Goal: Obtain resource: Download file/media

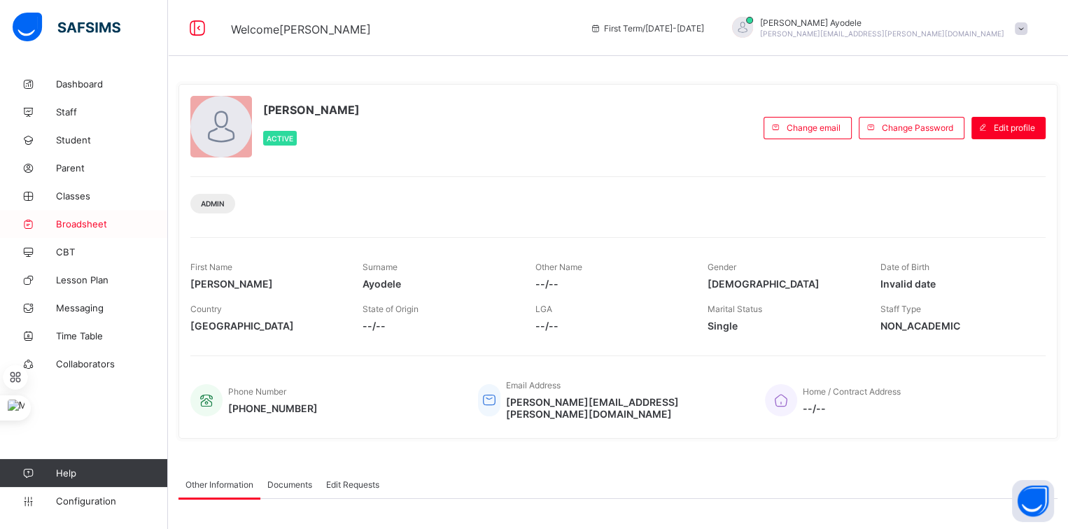
click at [100, 218] on span "Broadsheet" at bounding box center [112, 223] width 112 height 11
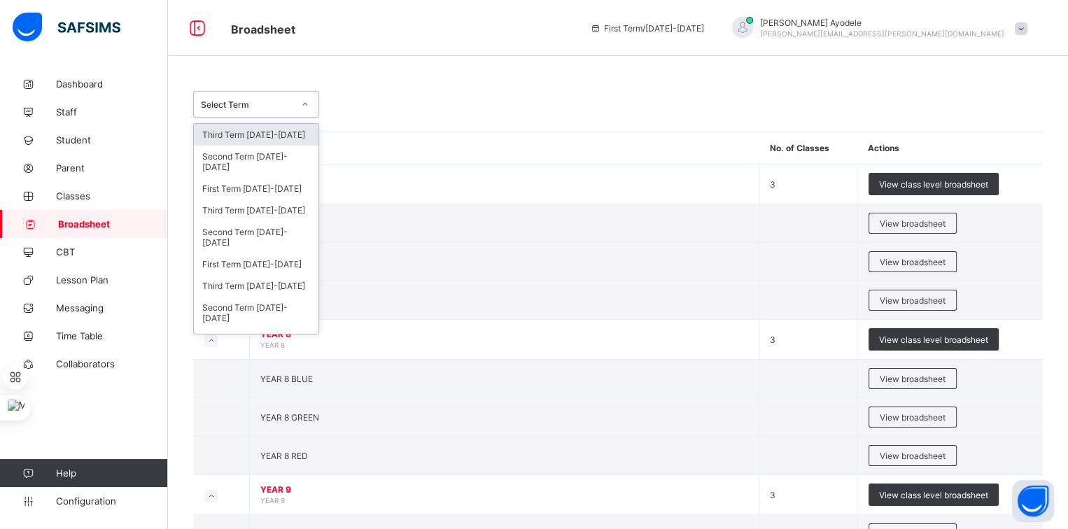
click at [291, 106] on div "Select Term" at bounding box center [247, 104] width 92 height 10
click at [283, 204] on div "Third Term 2024-2025" at bounding box center [256, 210] width 125 height 22
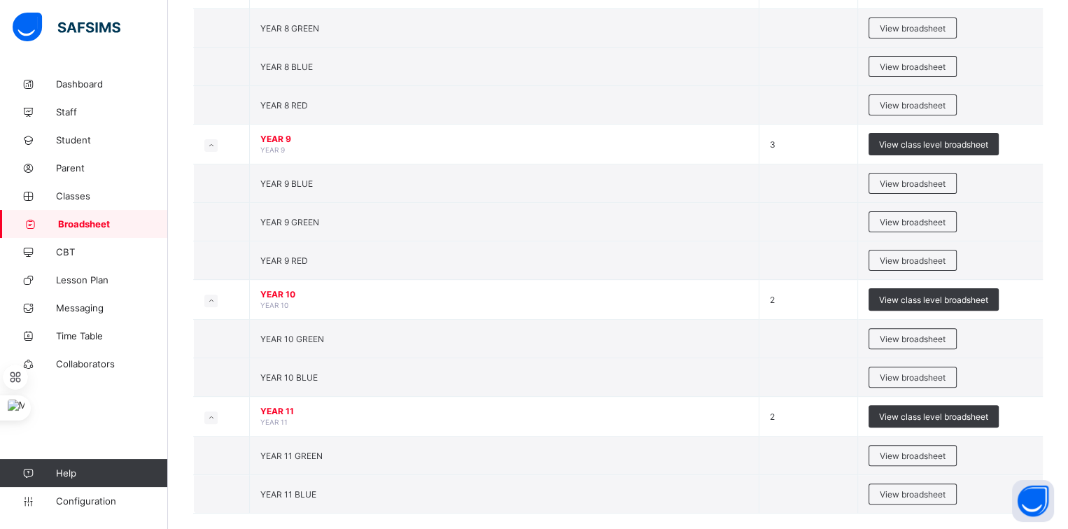
scroll to position [416, 0]
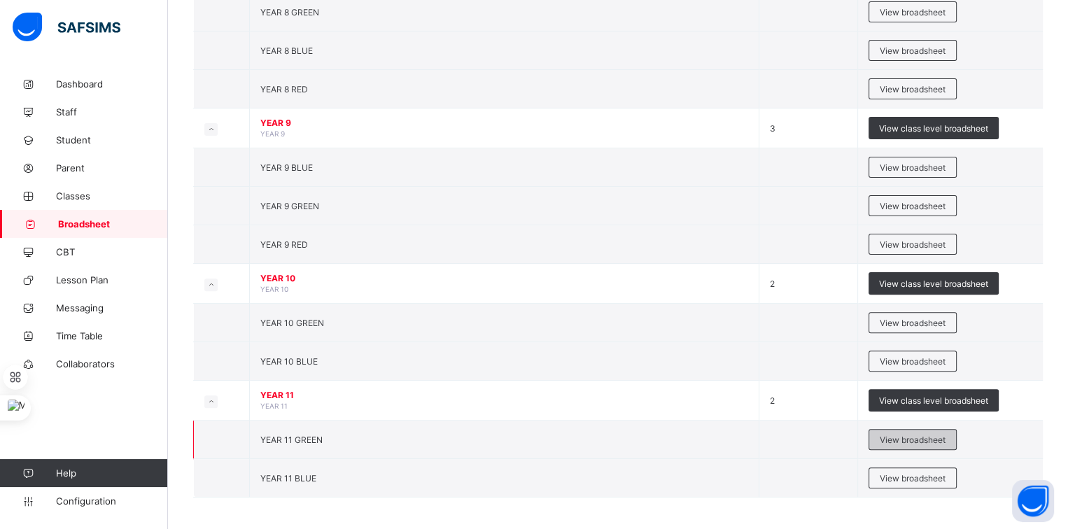
click at [895, 438] on span "View broadsheet" at bounding box center [913, 440] width 66 height 10
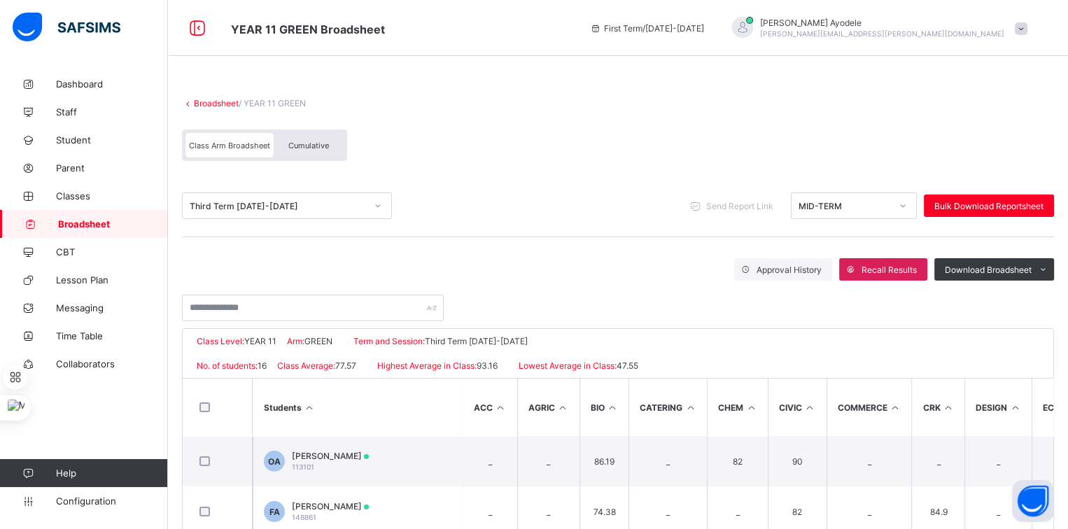
click at [332, 143] on div "Cumulative" at bounding box center [309, 145] width 70 height 24
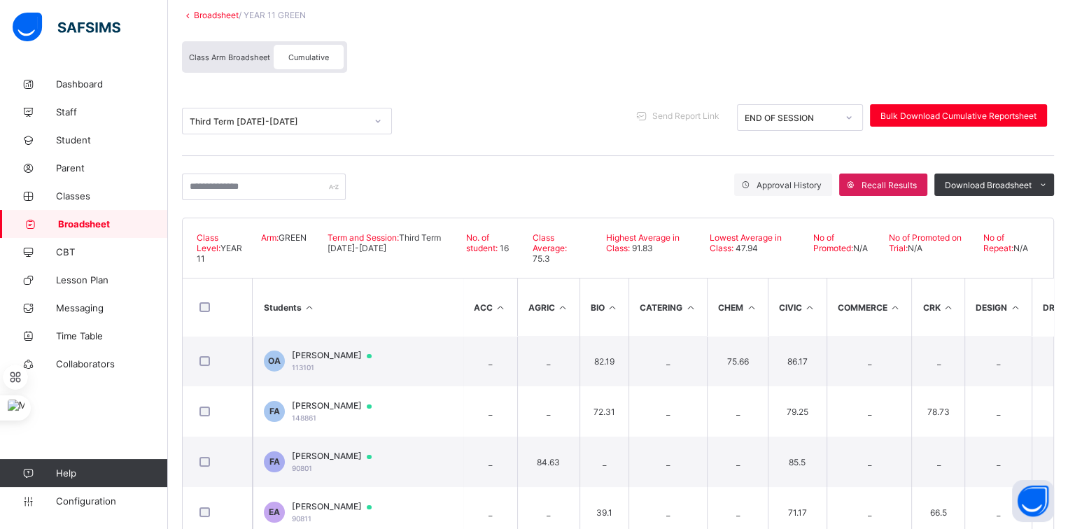
scroll to position [93, 0]
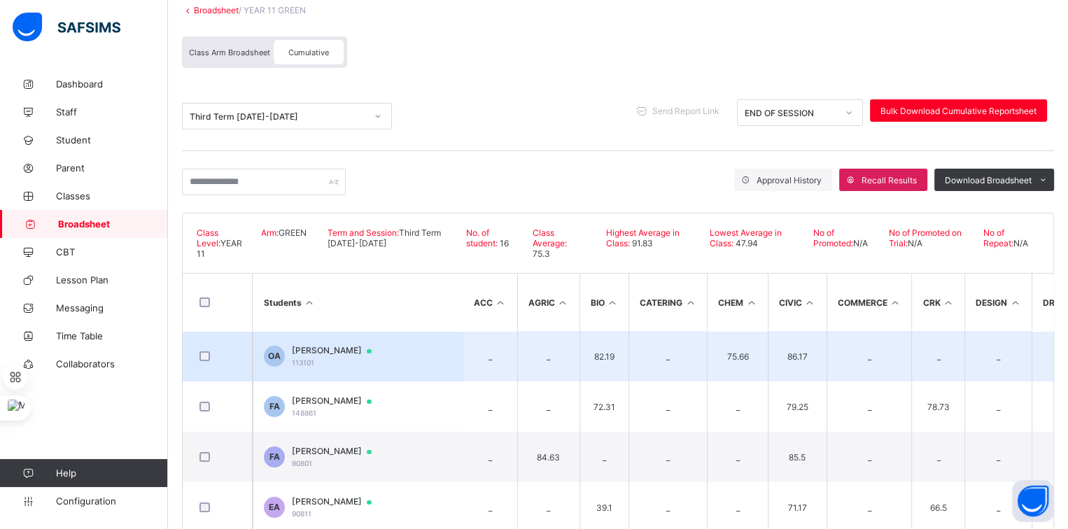
click at [348, 342] on td "OA Oghenegare Adasen 113101" at bounding box center [358, 356] width 210 height 50
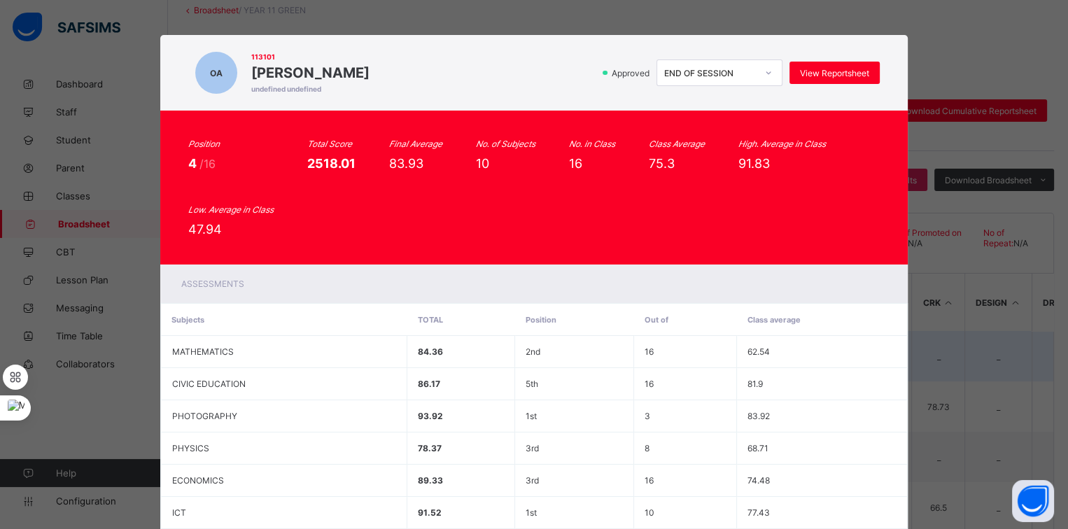
scroll to position [0, 0]
click at [824, 73] on span "View Reportsheet" at bounding box center [834, 73] width 69 height 10
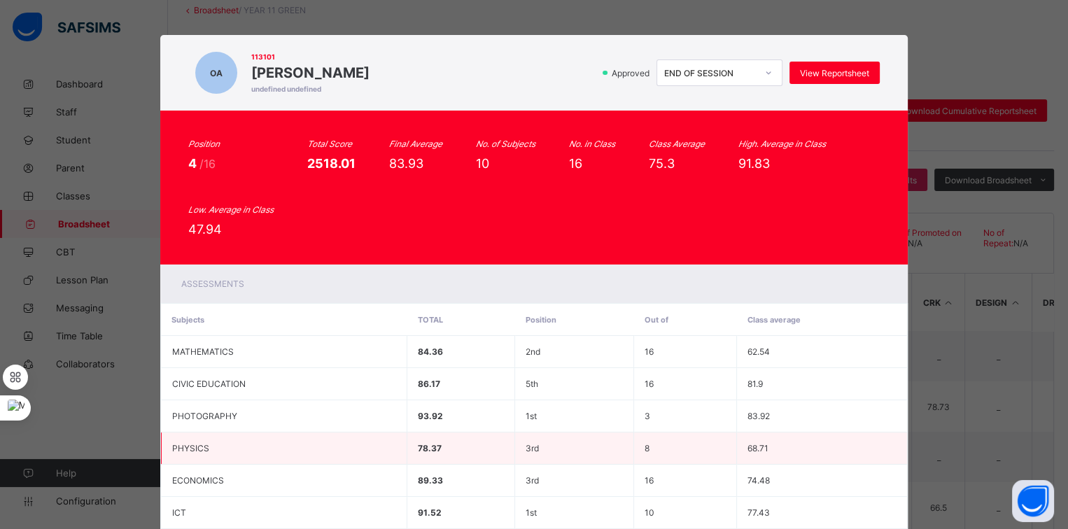
scroll to position [251, 0]
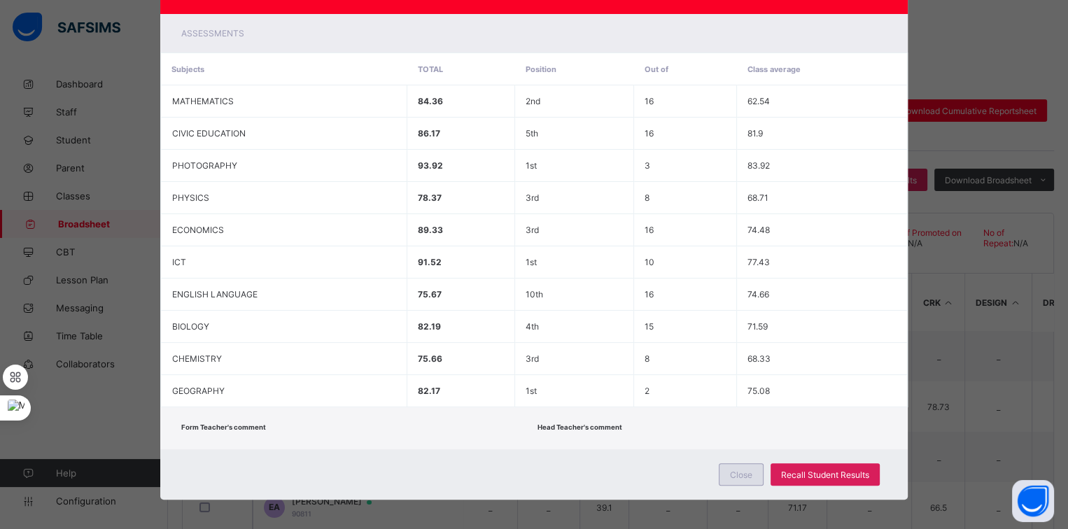
click at [748, 470] on span "Close" at bounding box center [741, 475] width 22 height 10
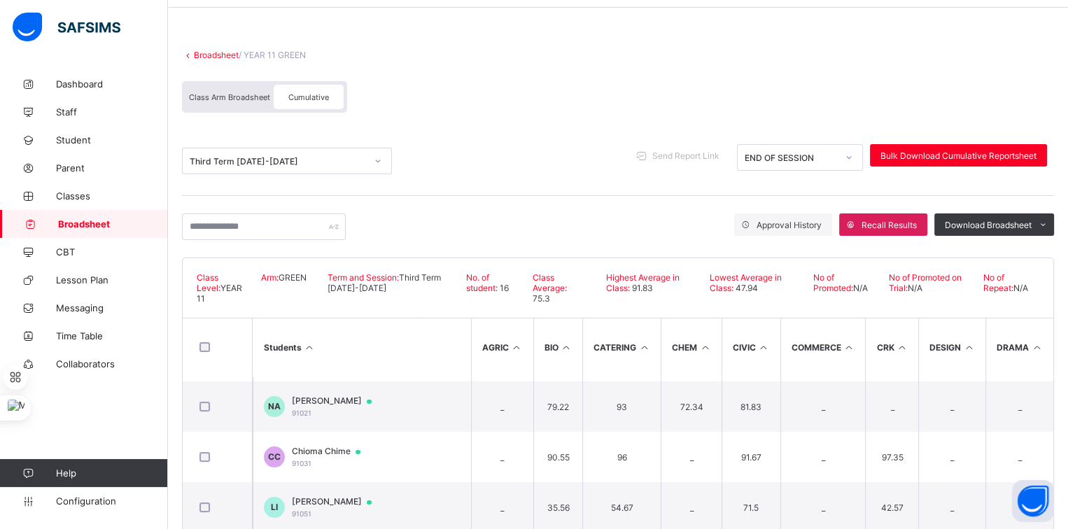
scroll to position [300, 46]
click at [227, 53] on link "Broadsheet" at bounding box center [216, 55] width 45 height 10
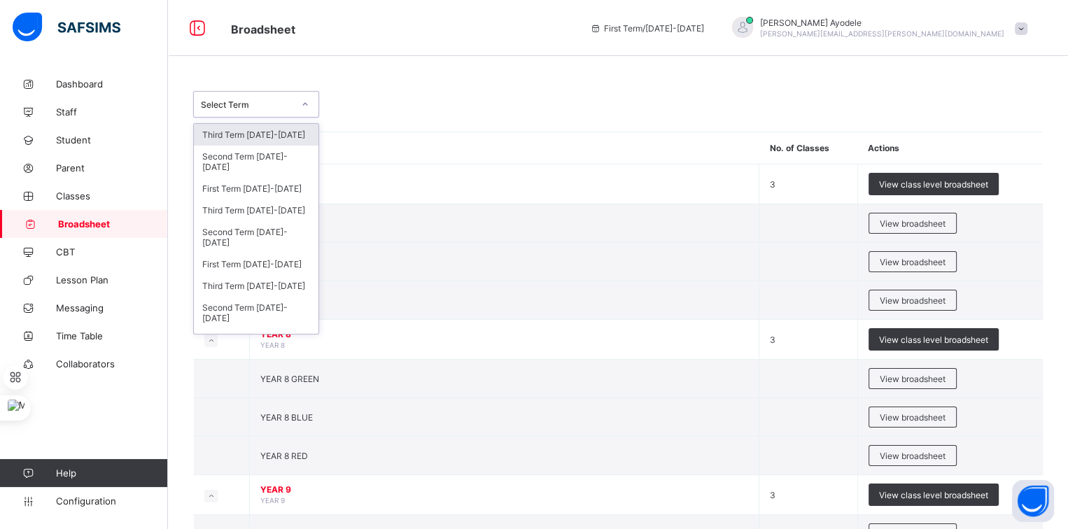
click at [265, 102] on div "Select Term" at bounding box center [247, 104] width 92 height 10
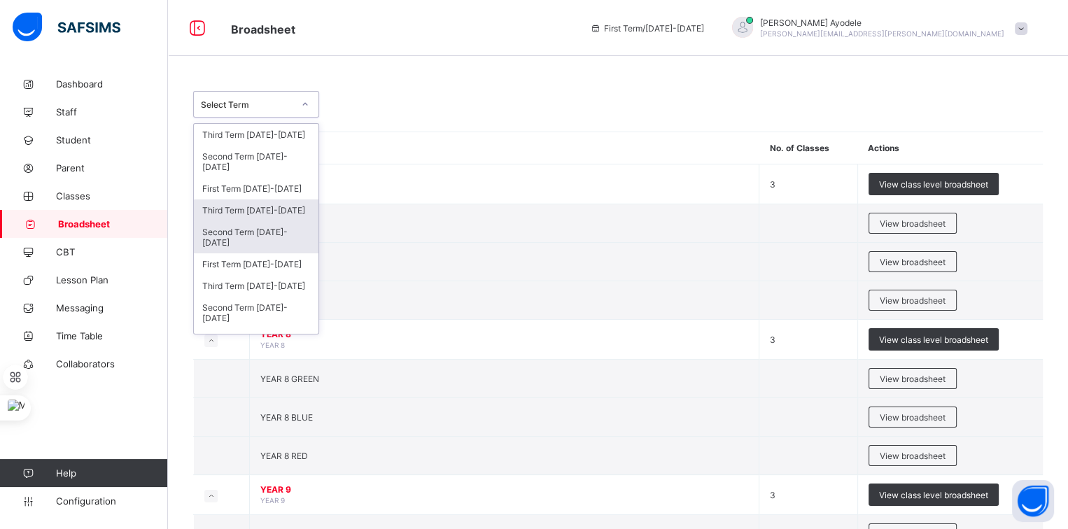
scroll to position [34, 0]
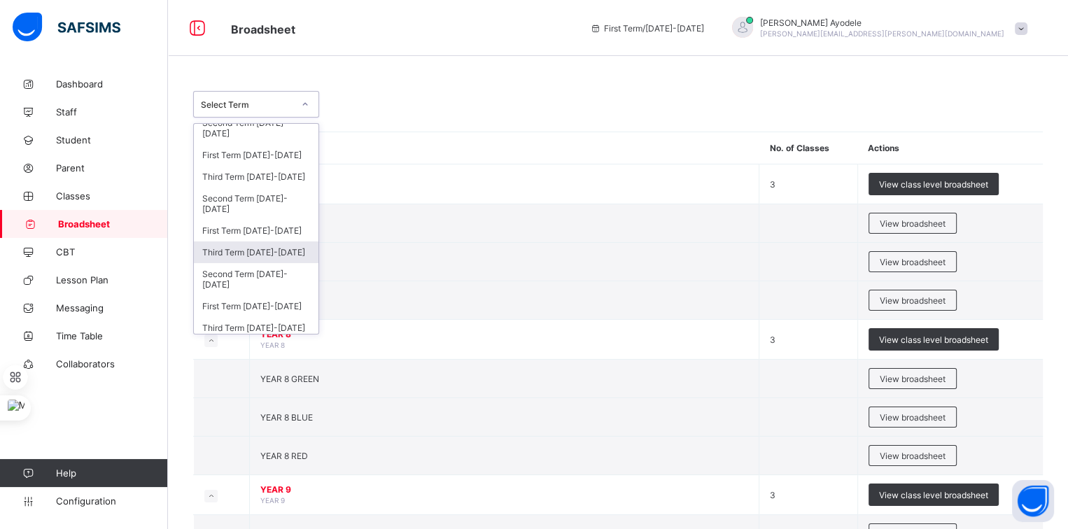
click at [267, 251] on div "Third Term 2023-2024" at bounding box center [256, 252] width 125 height 22
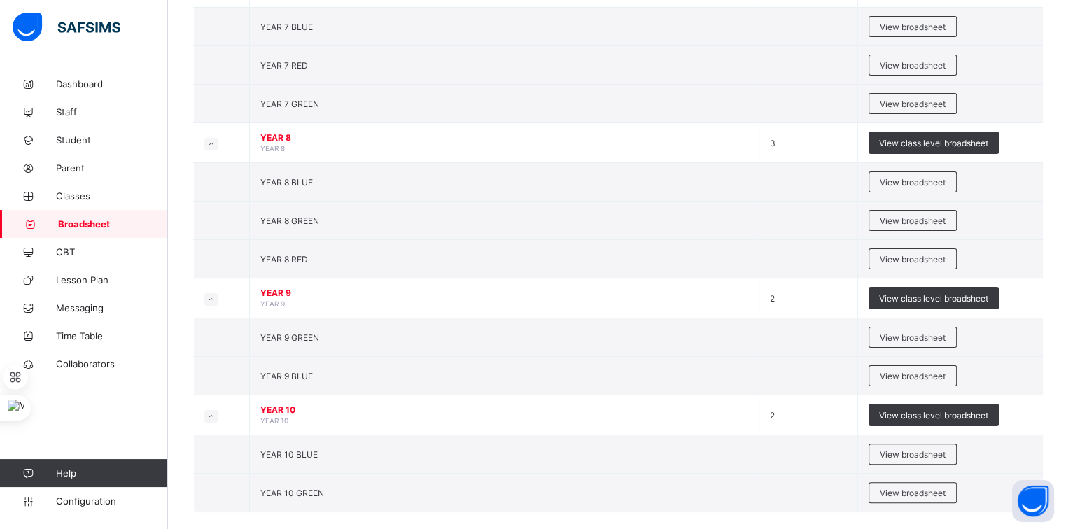
scroll to position [261, 0]
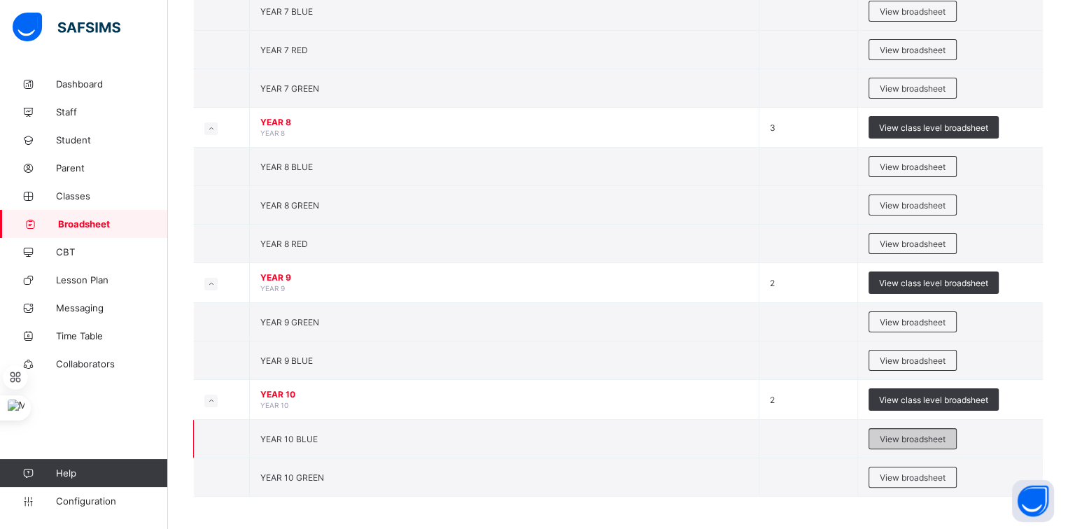
click at [885, 430] on div "View broadsheet" at bounding box center [912, 438] width 88 height 21
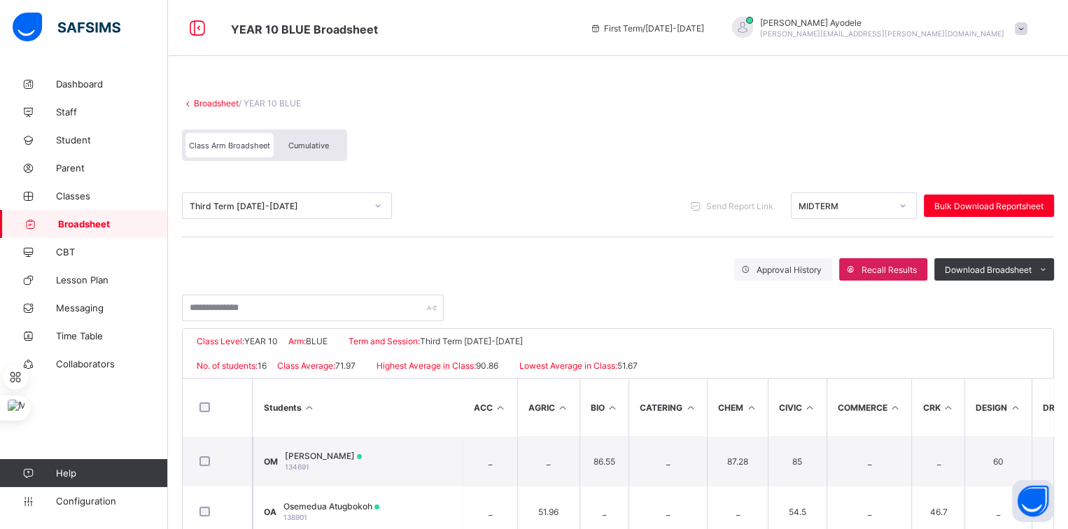
click at [328, 148] on div "Cumulative" at bounding box center [309, 145] width 70 height 24
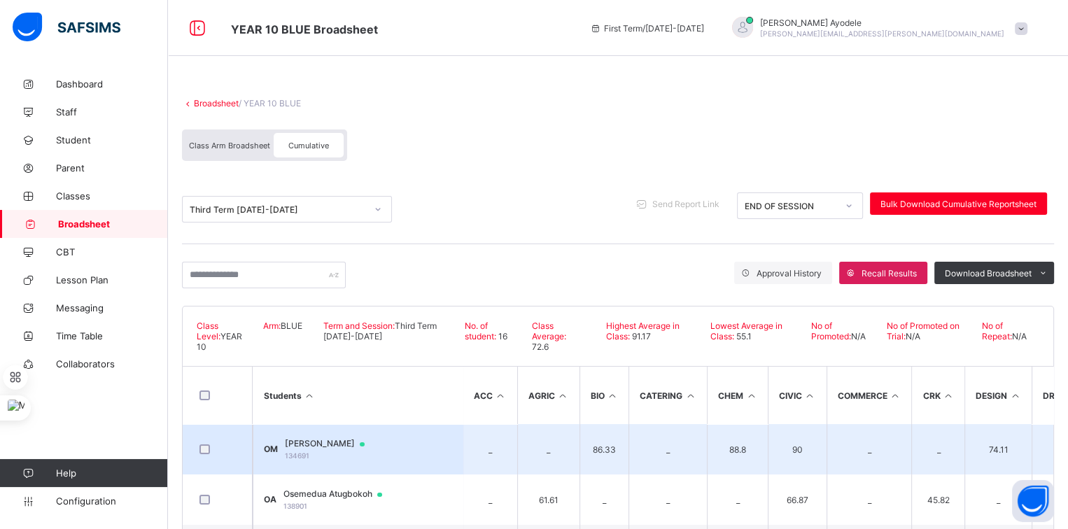
click at [346, 438] on span "Oluwatobi Mimiko" at bounding box center [331, 443] width 93 height 11
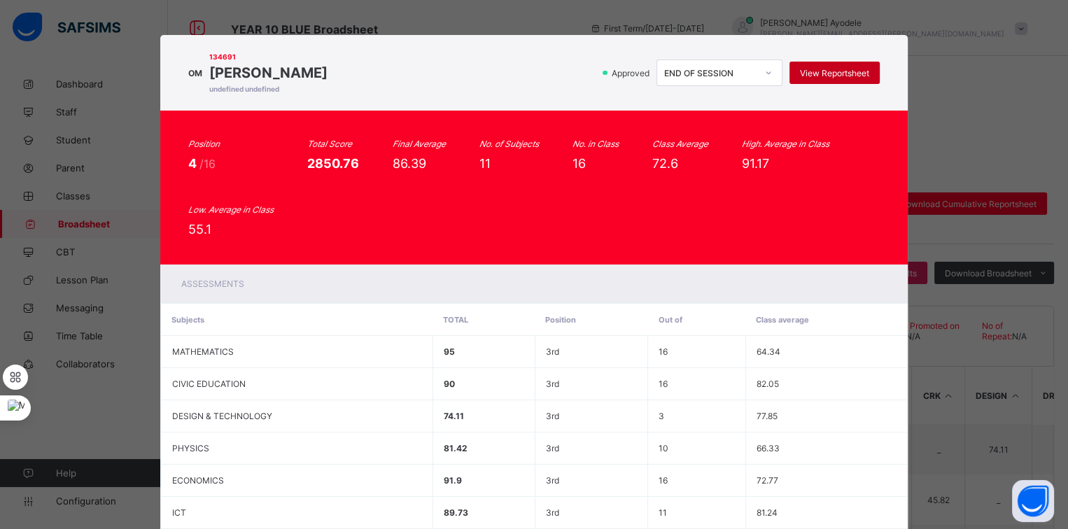
click at [819, 76] on span "View Reportsheet" at bounding box center [834, 73] width 69 height 10
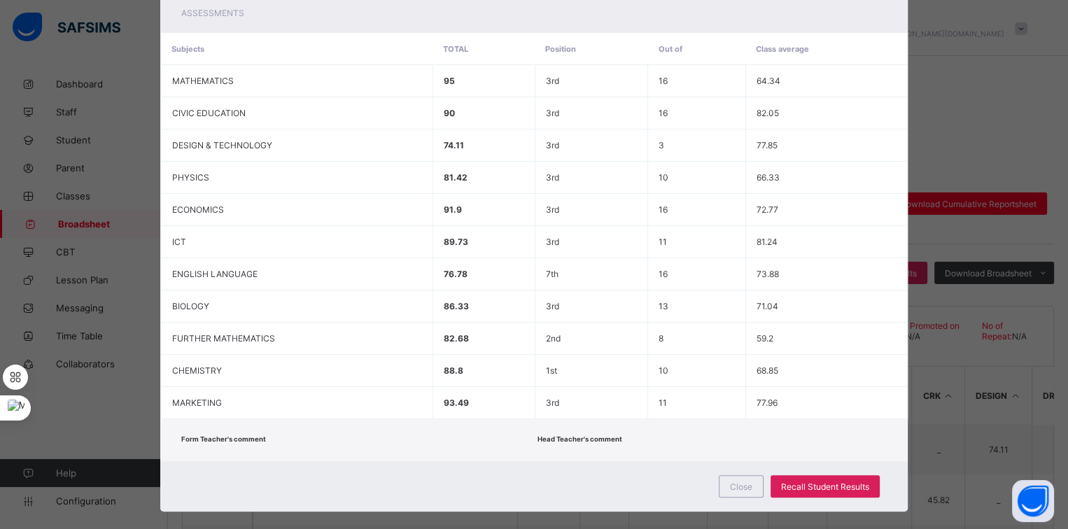
scroll to position [283, 0]
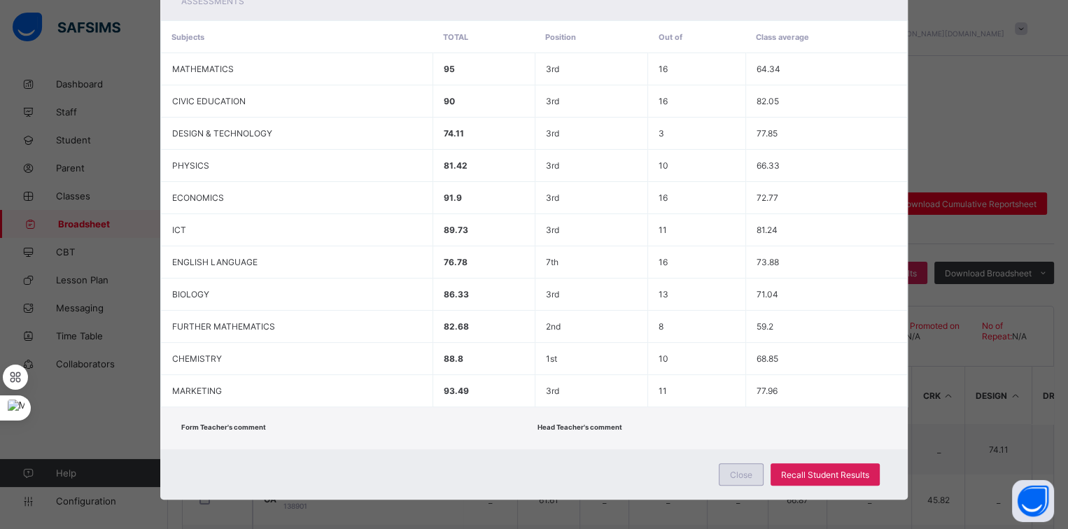
click at [726, 464] on div "Close" at bounding box center [741, 474] width 45 height 22
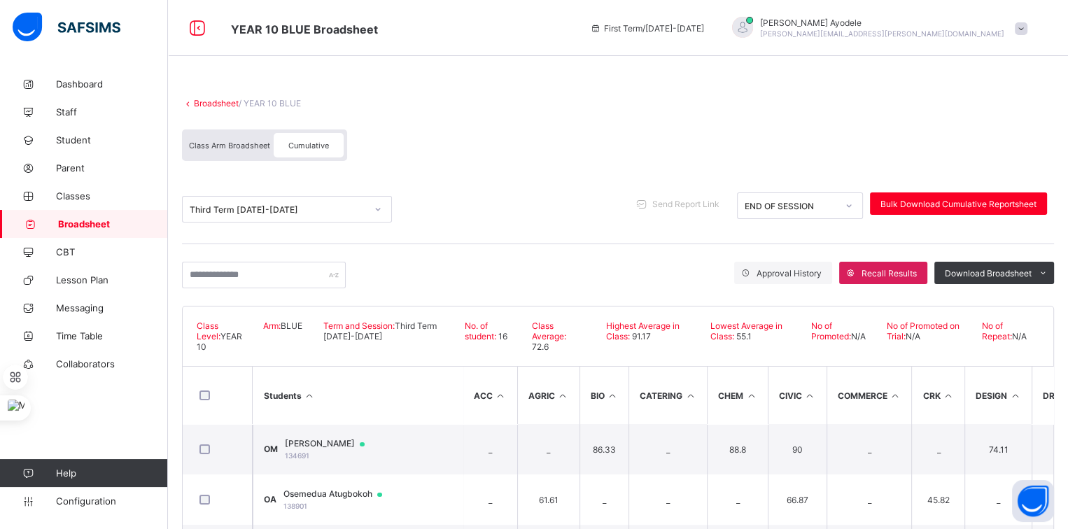
click at [219, 104] on link "Broadsheet" at bounding box center [216, 103] width 45 height 10
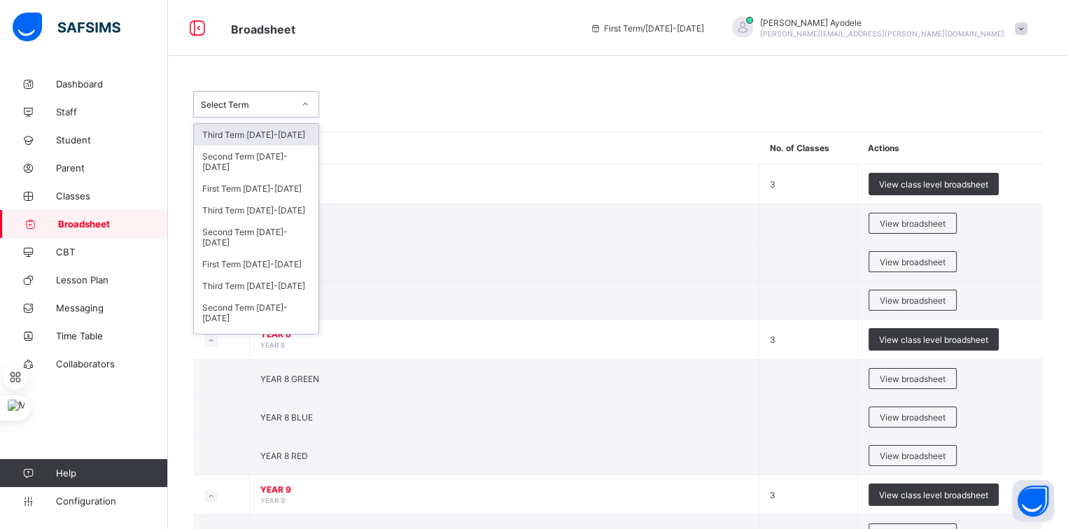
click at [280, 108] on div "Select Term" at bounding box center [247, 104] width 92 height 10
click at [262, 207] on div "Third Term 2024-2025" at bounding box center [256, 210] width 125 height 22
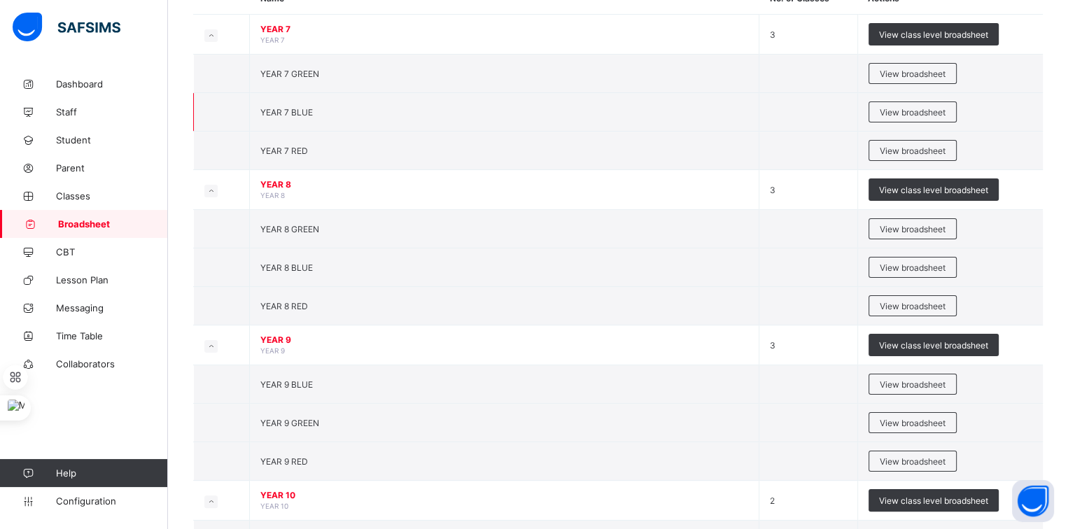
scroll to position [416, 0]
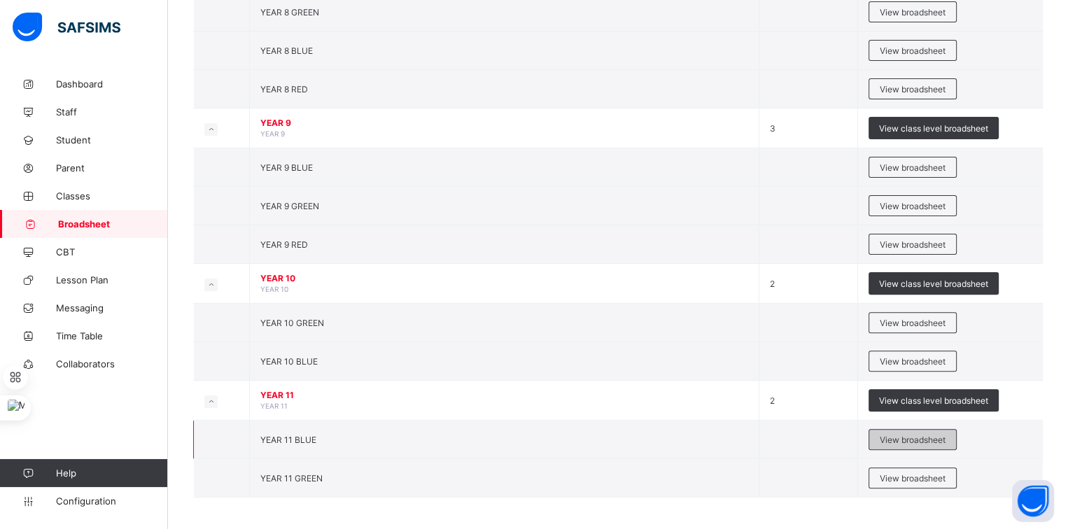
click at [879, 436] on div "View broadsheet" at bounding box center [912, 439] width 88 height 21
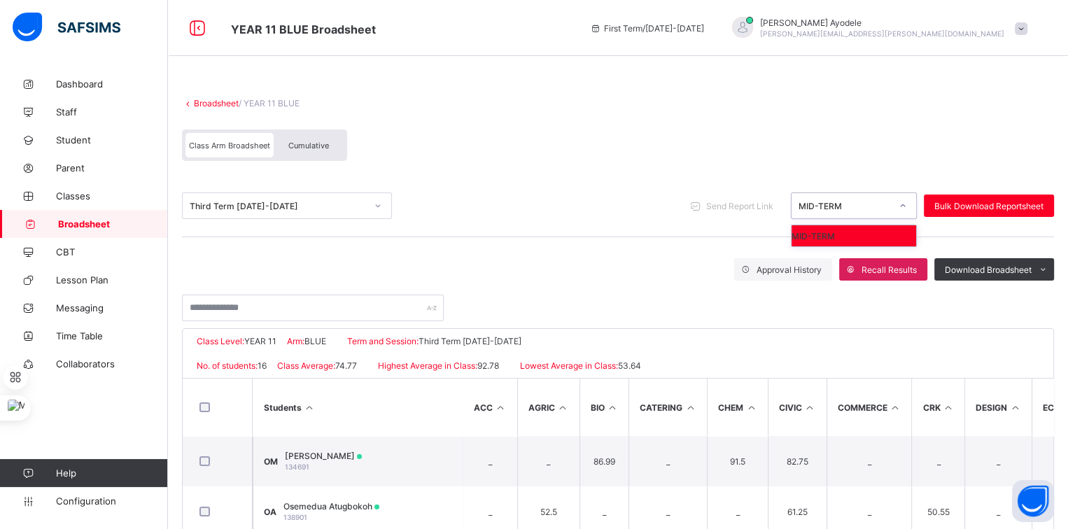
click at [841, 213] on div "MID-TERM" at bounding box center [840, 206] width 98 height 20
click at [313, 146] on span "Cumulative" at bounding box center [308, 146] width 41 height 10
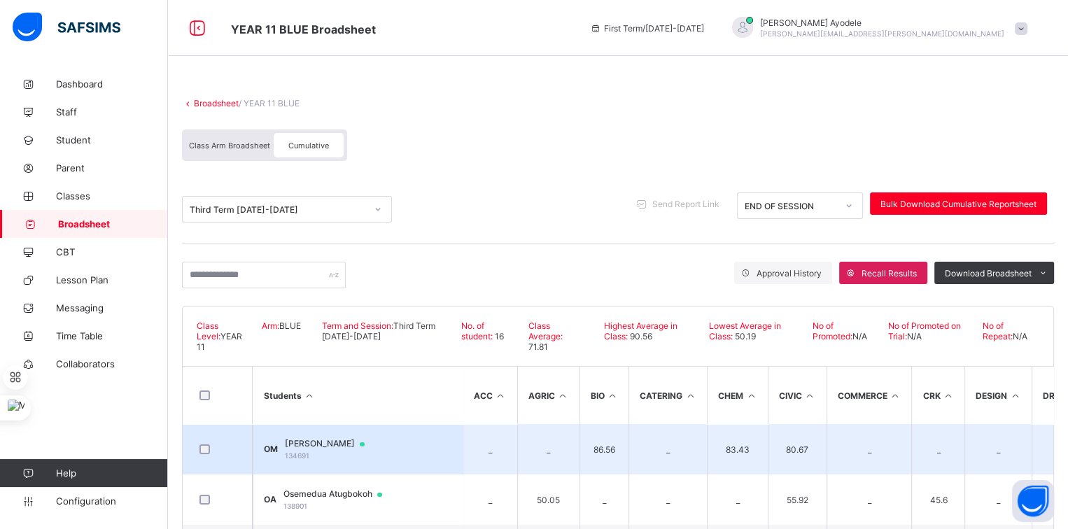
click at [346, 438] on span "Oluwatobi Mimiko" at bounding box center [331, 443] width 93 height 11
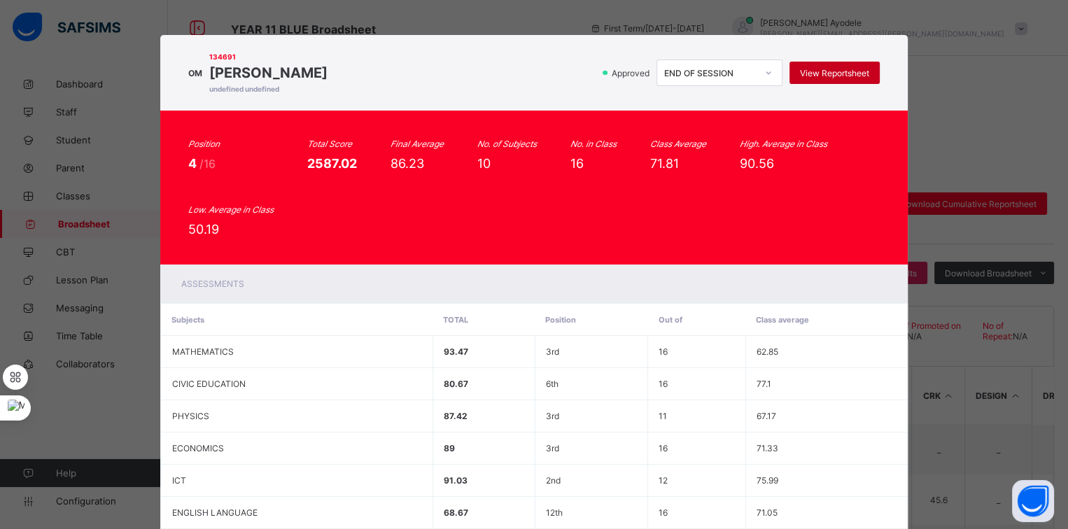
click at [818, 78] on div "View Reportsheet" at bounding box center [834, 73] width 90 height 22
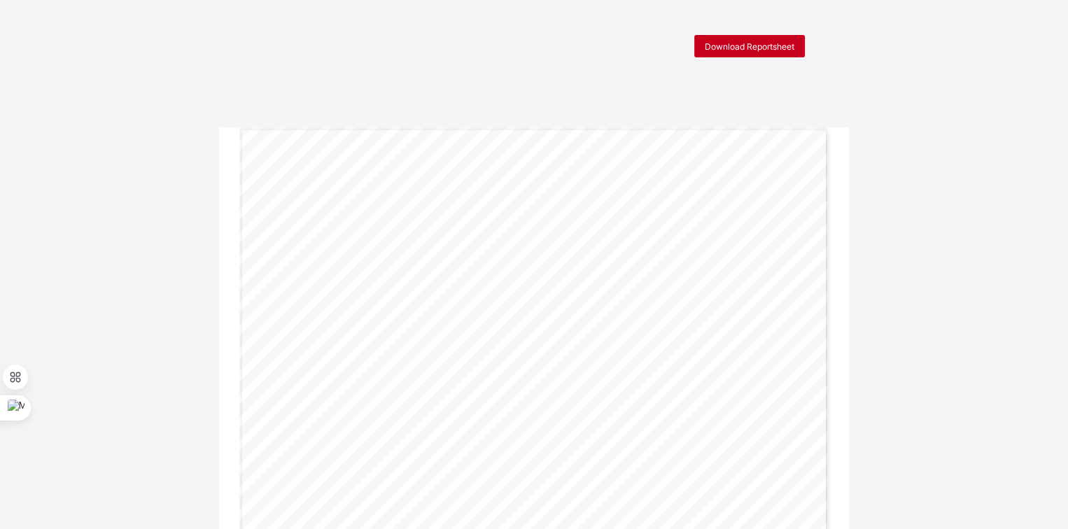
click at [787, 38] on div "Download Reportsheet" at bounding box center [749, 46] width 111 height 22
click at [770, 50] on span "Download Reportsheet" at bounding box center [750, 46] width 90 height 10
click at [754, 53] on div "Download Reportsheet" at bounding box center [749, 46] width 111 height 22
